Goal: Task Accomplishment & Management: Use online tool/utility

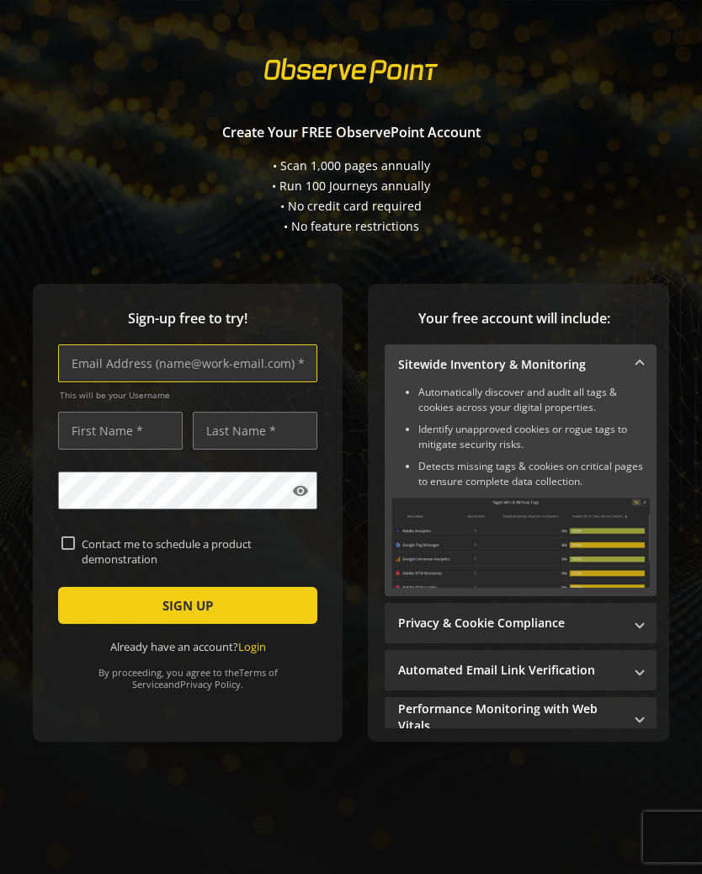
click at [207, 358] on input "text" at bounding box center [187, 363] width 259 height 38
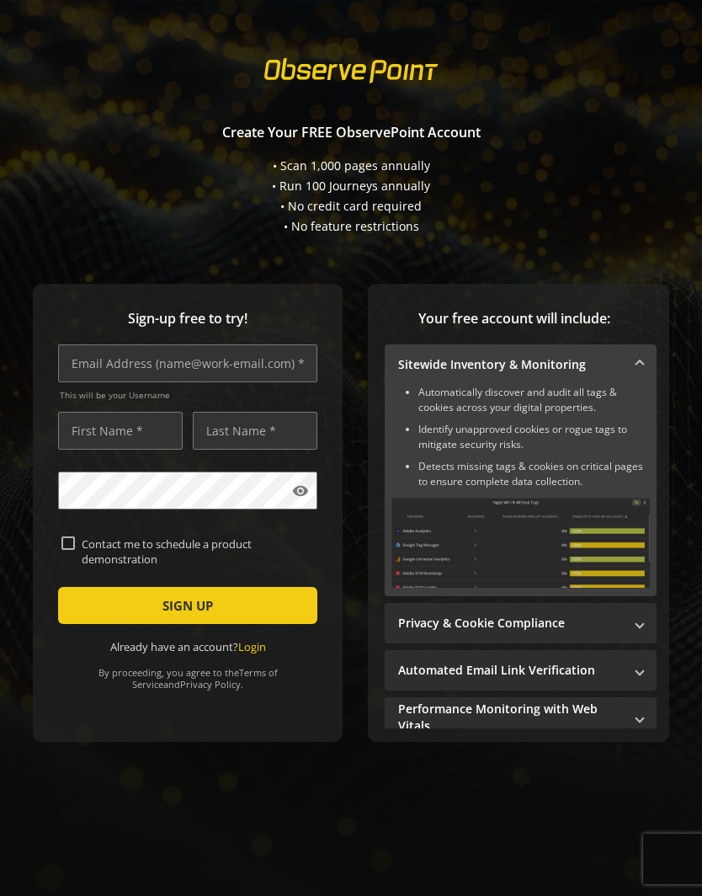
type input "[PERSON_NAME][EMAIL_ADDRESS][DOMAIN_NAME]"
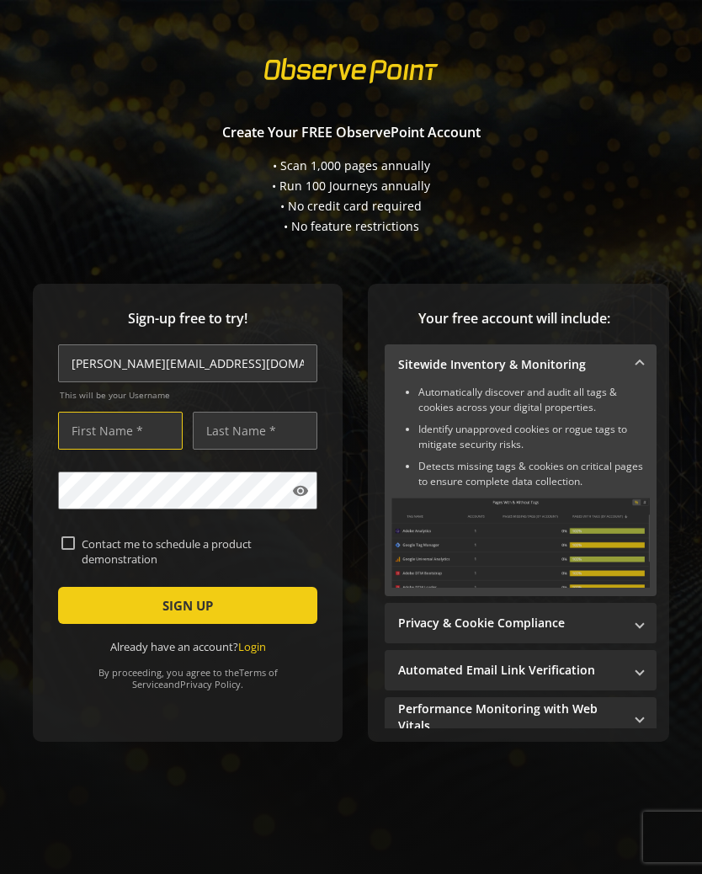
type input "[PERSON_NAME]"
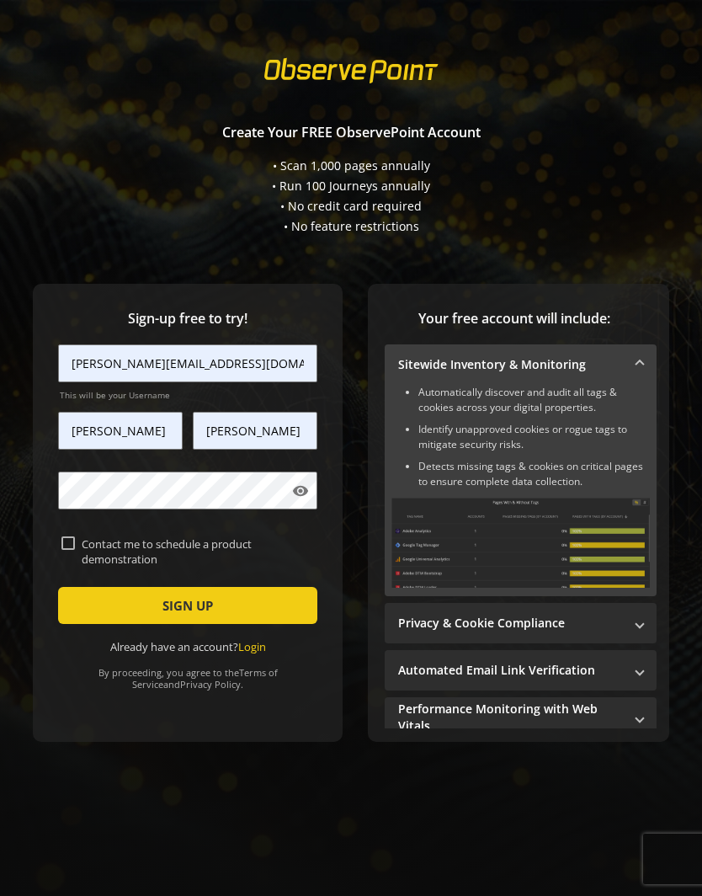
click at [301, 495] on mat-icon "visibility" at bounding box center [300, 491] width 17 height 17
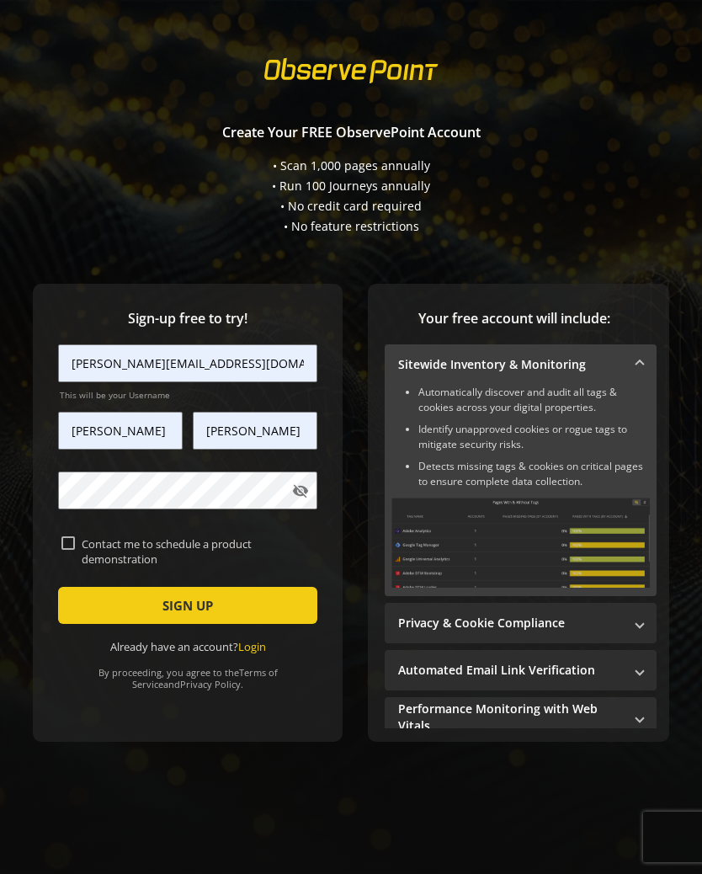
click at [198, 611] on span "SIGN UP" at bounding box center [188, 605] width 51 height 30
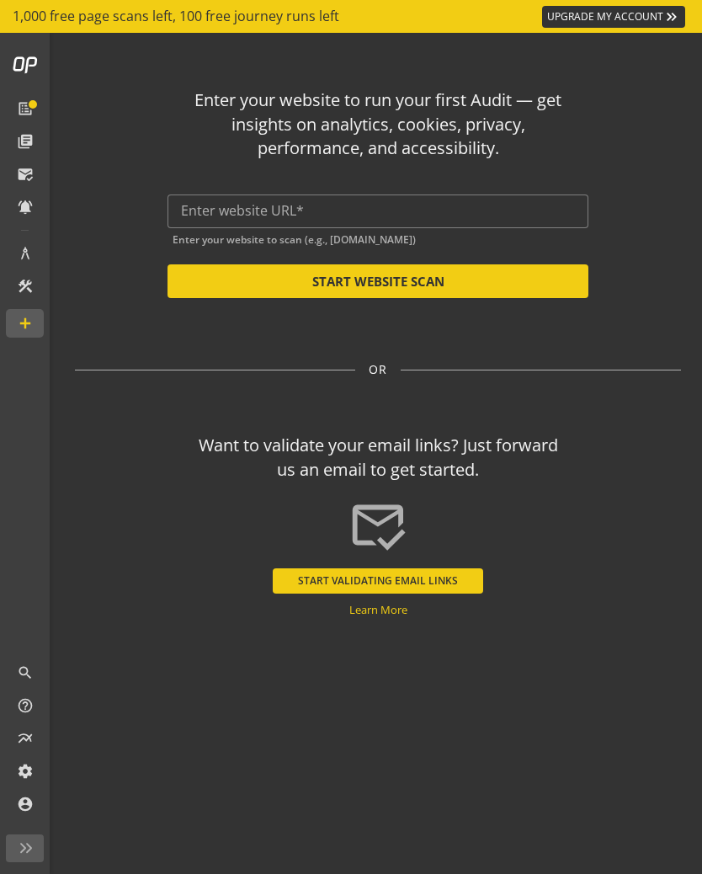
click at [242, 214] on input "text" at bounding box center [378, 211] width 394 height 16
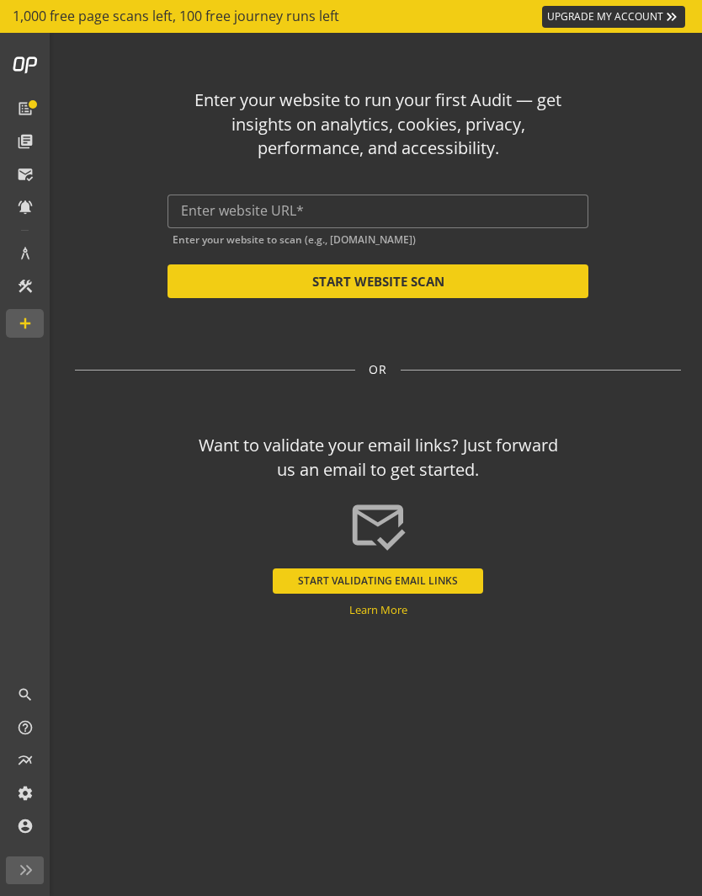
click at [247, 210] on input "text" at bounding box center [378, 211] width 394 height 16
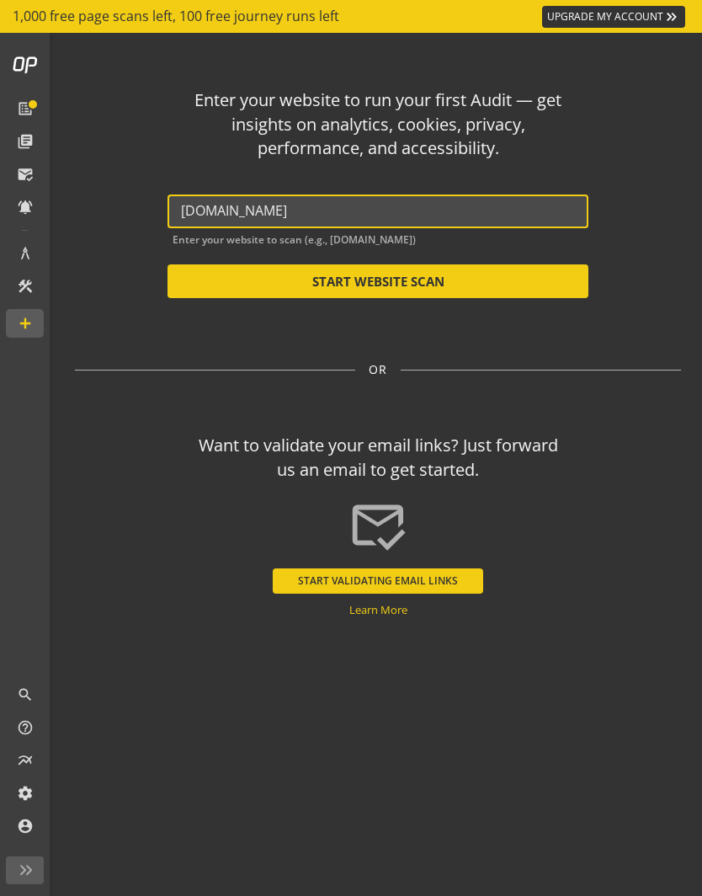
click at [389, 285] on button "START WEBSITE SCAN" at bounding box center [378, 281] width 421 height 34
type input "[URL][DOMAIN_NAME]"
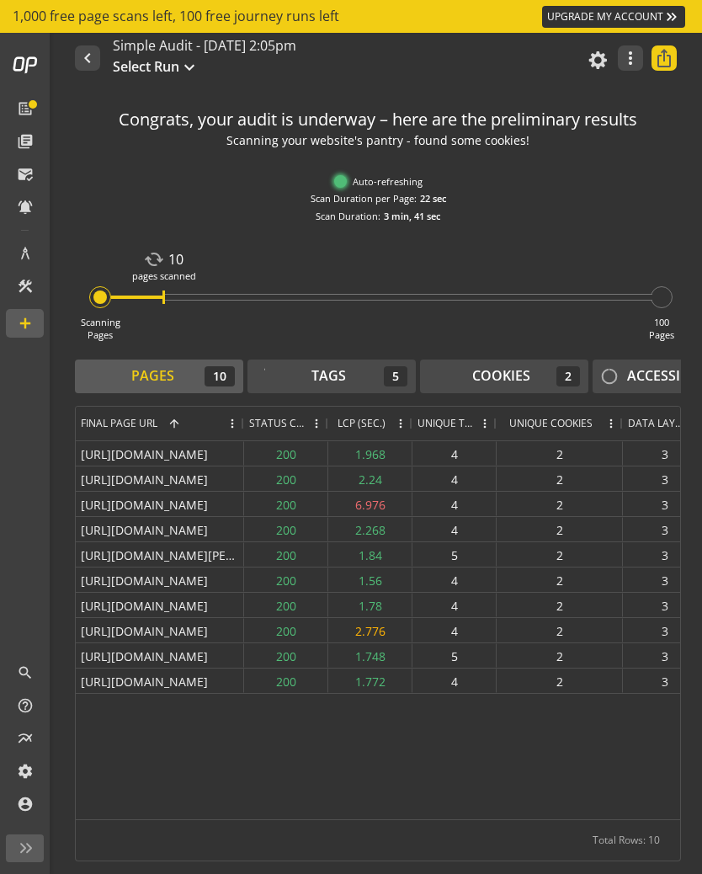
click at [684, 169] on div "Congrats, your audit is underway – here are the preliminary results Scanning yo…" at bounding box center [388, 480] width 627 height 787
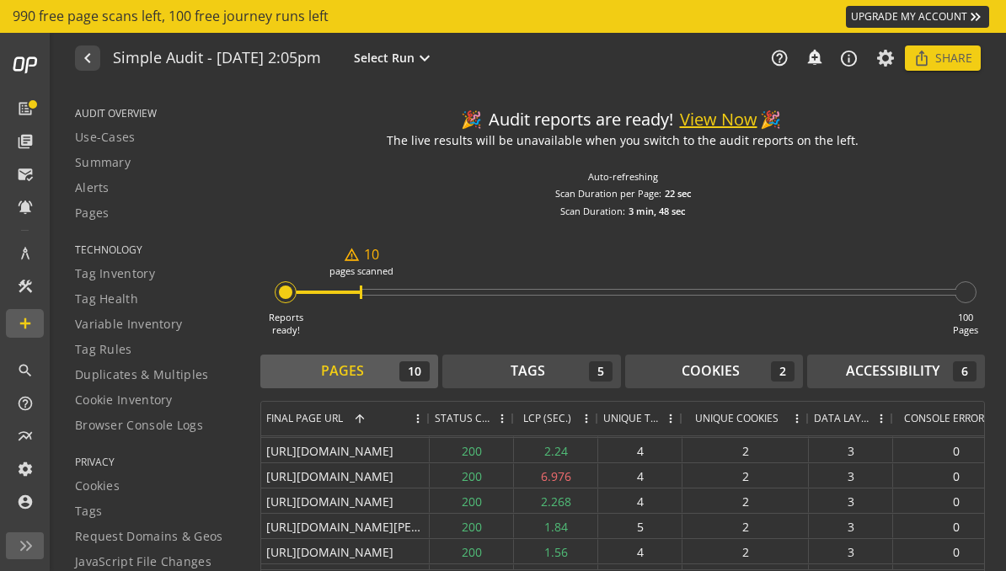
scroll to position [24, 0]
click at [669, 493] on div "4" at bounding box center [640, 500] width 84 height 24
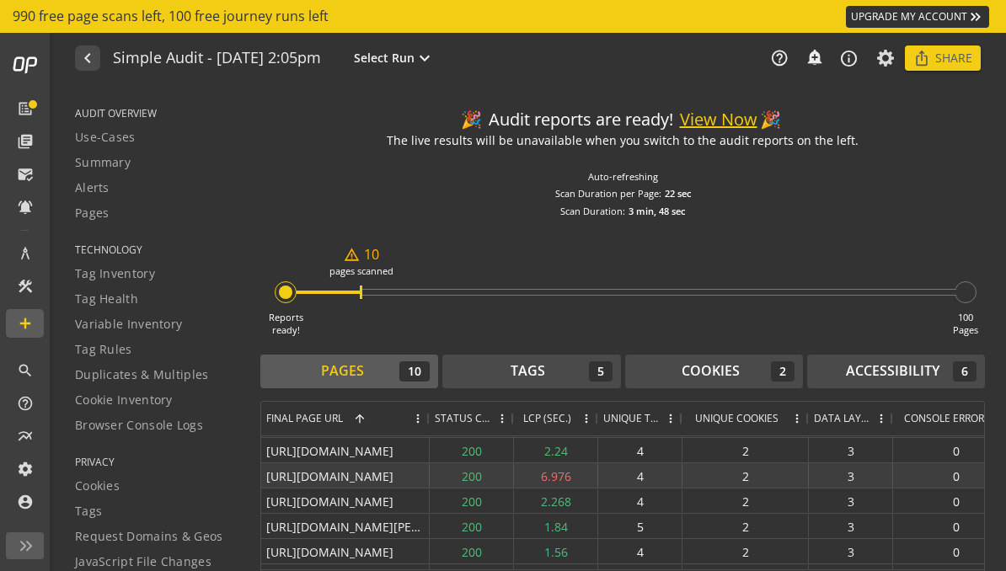
click at [563, 472] on div "6.976" at bounding box center [556, 475] width 84 height 24
click at [564, 464] on div "6.976" at bounding box center [556, 475] width 84 height 24
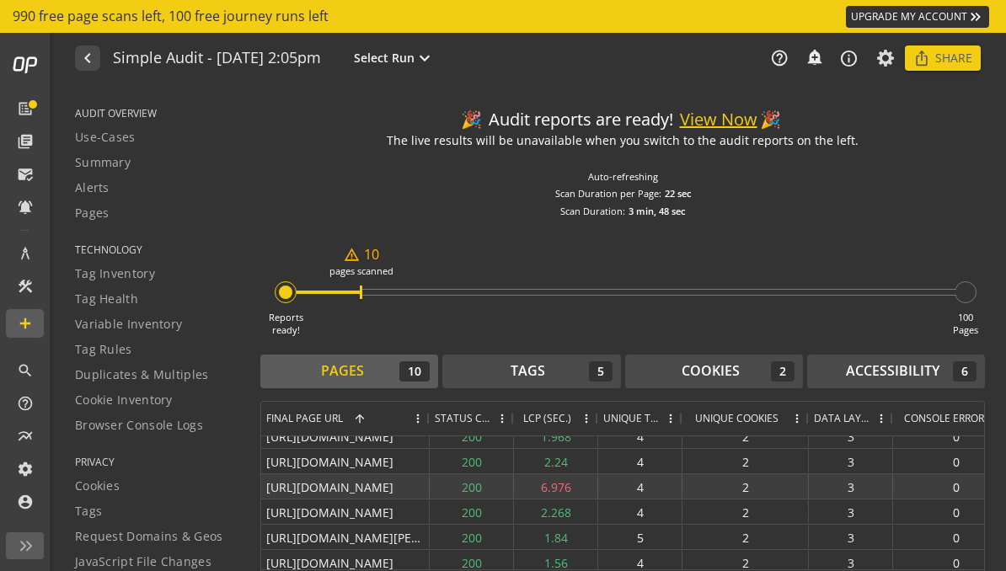
scroll to position [13, 0]
click at [638, 486] on div "4" at bounding box center [640, 486] width 84 height 24
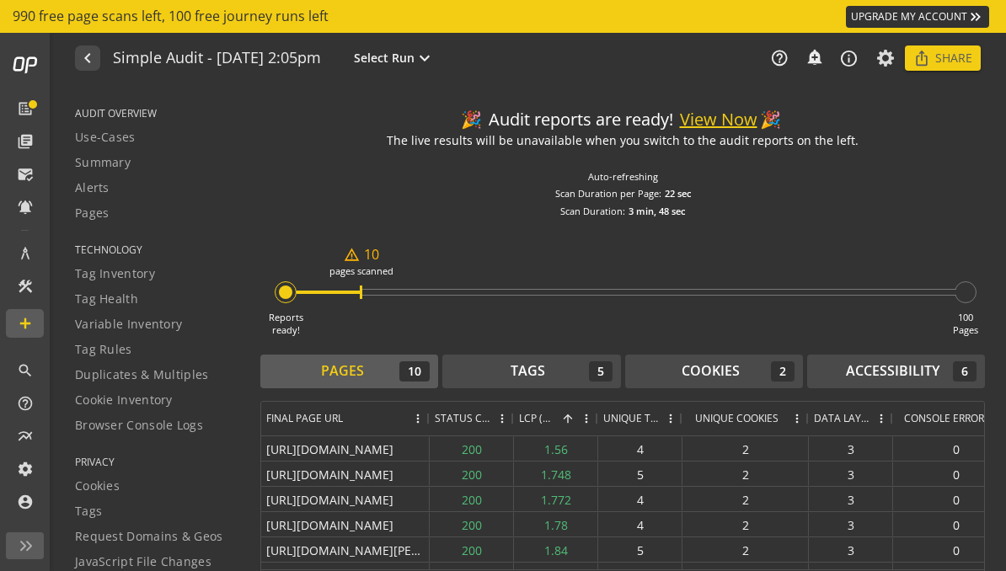
click at [584, 511] on div "1.772" at bounding box center [556, 499] width 84 height 24
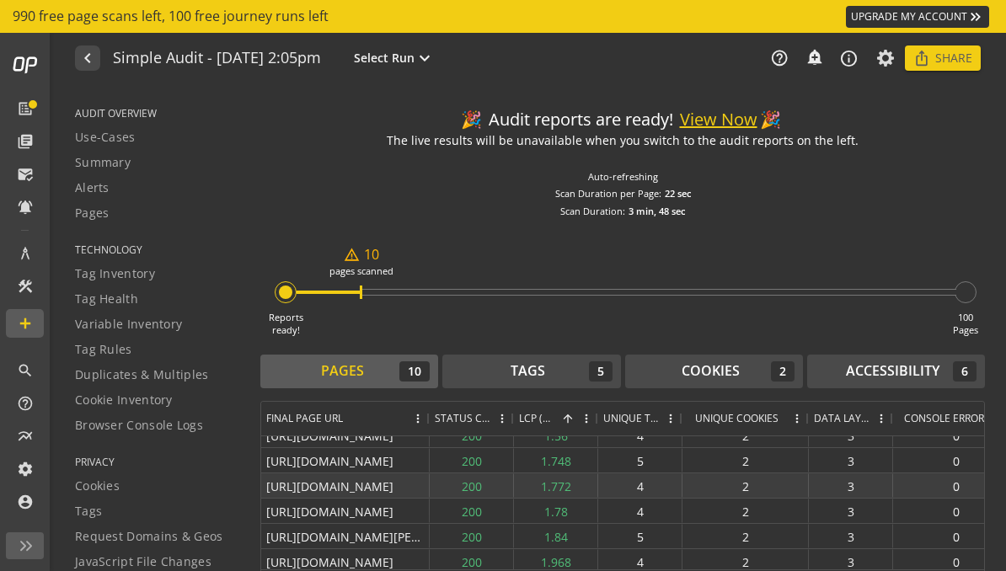
scroll to position [109, 0]
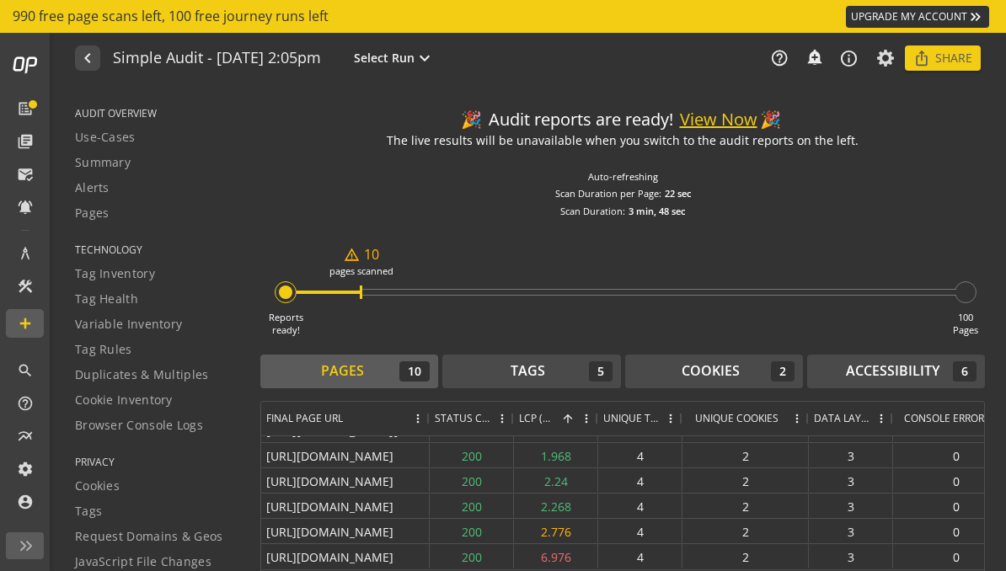
click at [598, 493] on div "4" at bounding box center [640, 505] width 84 height 24
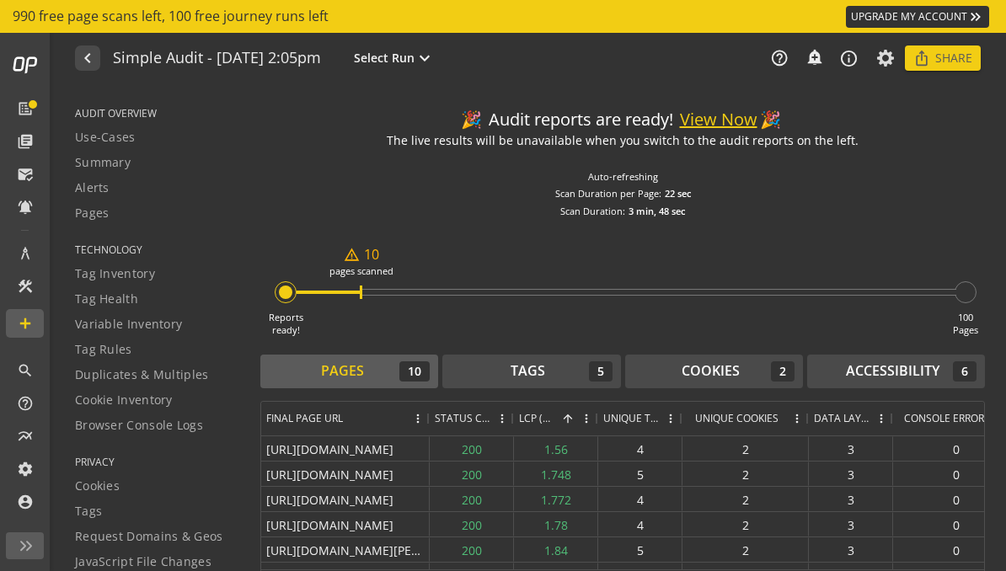
scroll to position [0, 0]
